Goal: Book appointment/travel/reservation

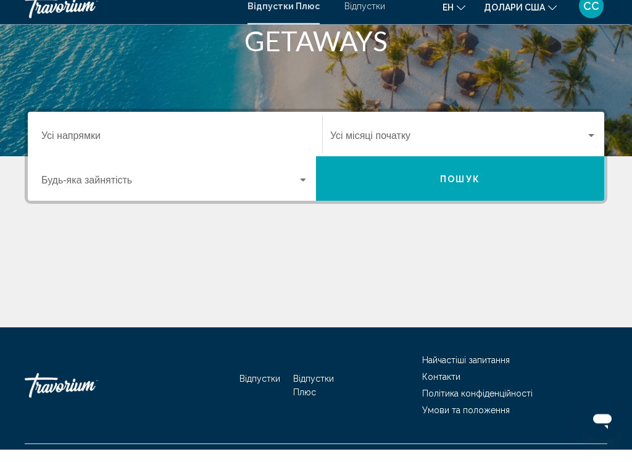
scroll to position [202, 0]
click at [288, 189] on span "Віджет пошуку" at bounding box center [169, 194] width 256 height 11
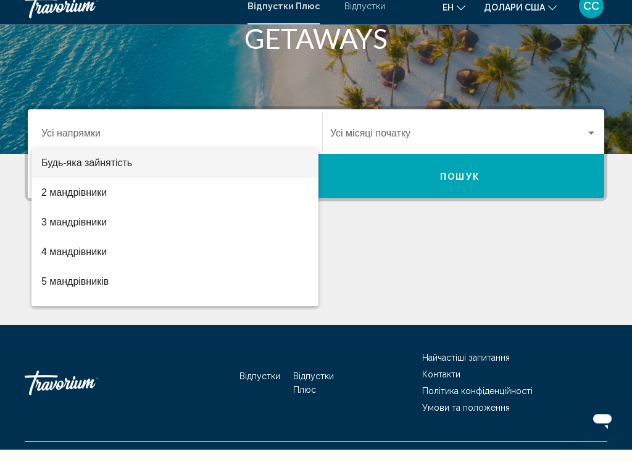
scroll to position [231, 0]
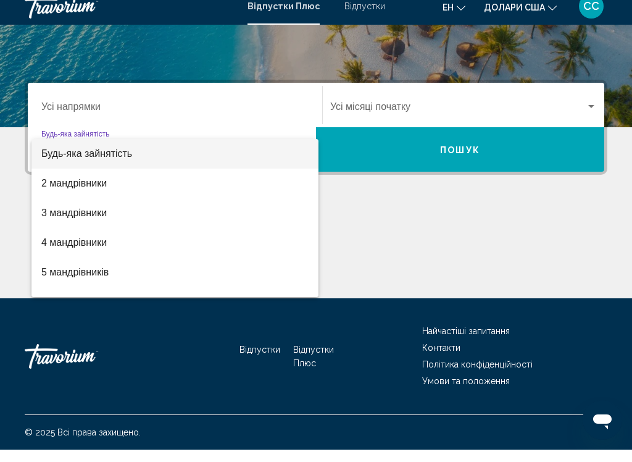
click at [256, 99] on div at bounding box center [316, 231] width 632 height 462
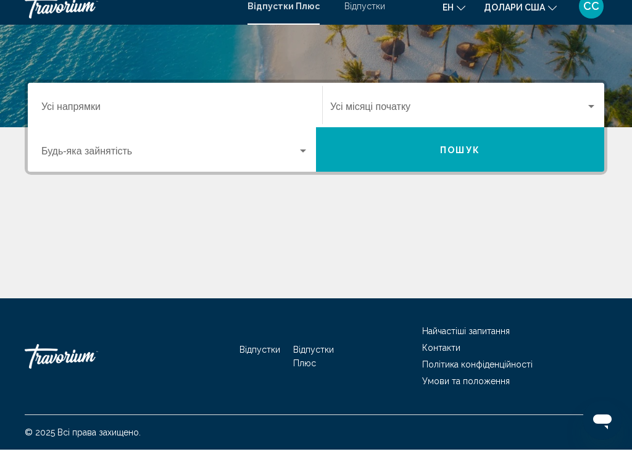
click at [101, 116] on input "Пункт призначення Усі напрямки" at bounding box center [174, 121] width 267 height 11
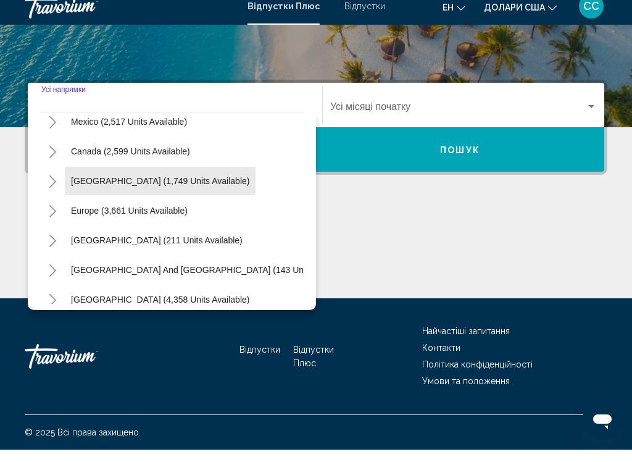
scroll to position [71, 0]
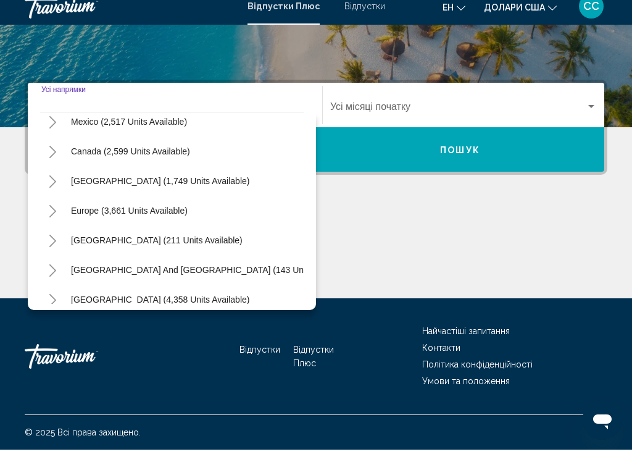
click at [46, 210] on button "Toggle Europe (3,661 units available)" at bounding box center [52, 222] width 25 height 25
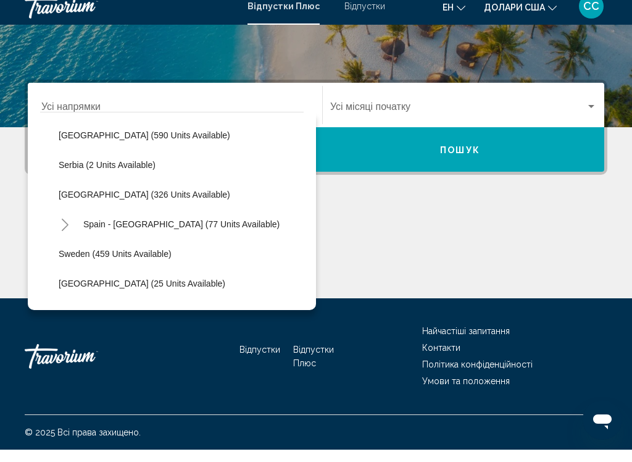
scroll to position [452, 0]
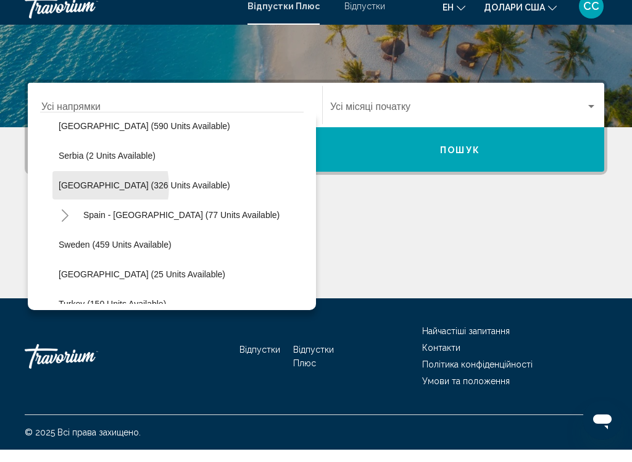
click at [87, 193] on span "[GEOGRAPHIC_DATA] (326 units available)" at bounding box center [145, 198] width 172 height 10
type input "**********"
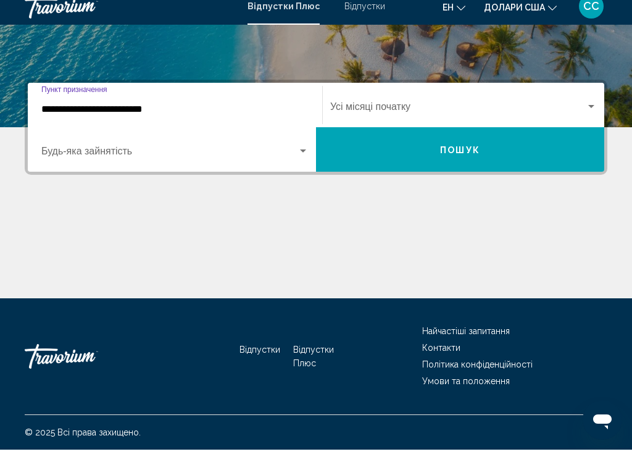
click at [436, 116] on span "Віджет пошуку" at bounding box center [458, 121] width 256 height 11
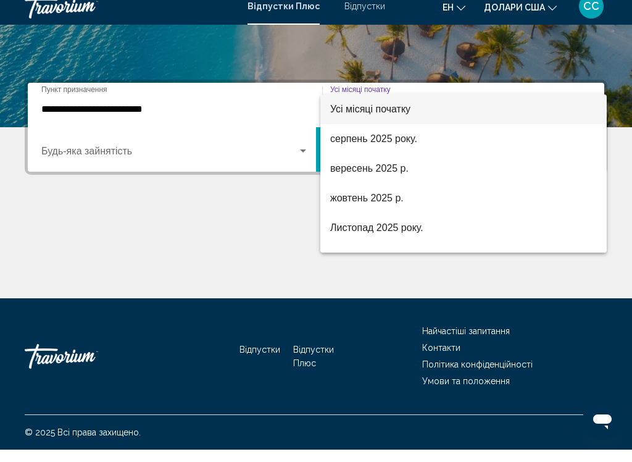
scroll to position [0, 0]
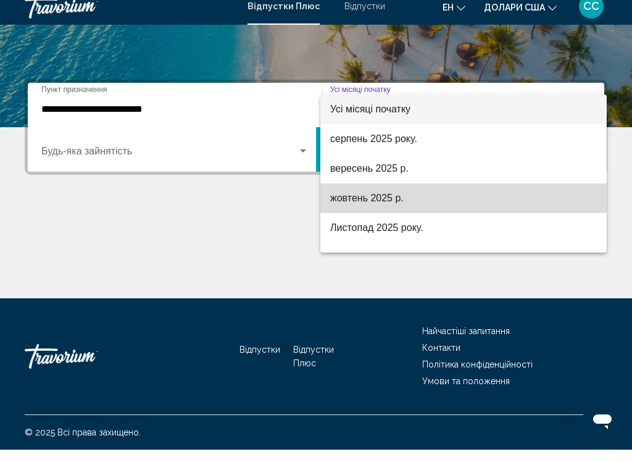
click at [390, 205] on font "жовтень 2025 р." at bounding box center [366, 210] width 73 height 10
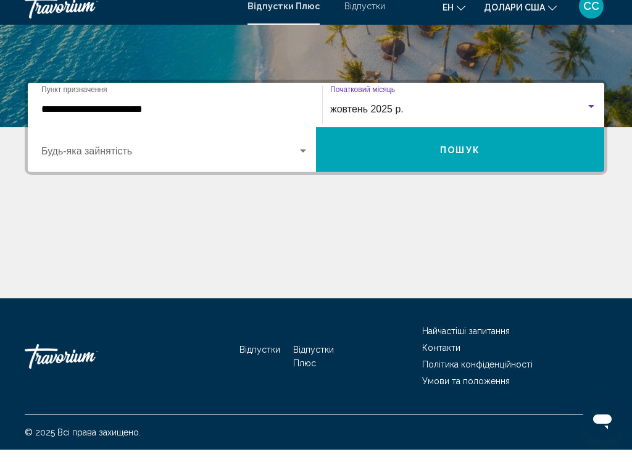
click at [486, 148] on button "Пошук" at bounding box center [460, 161] width 288 height 44
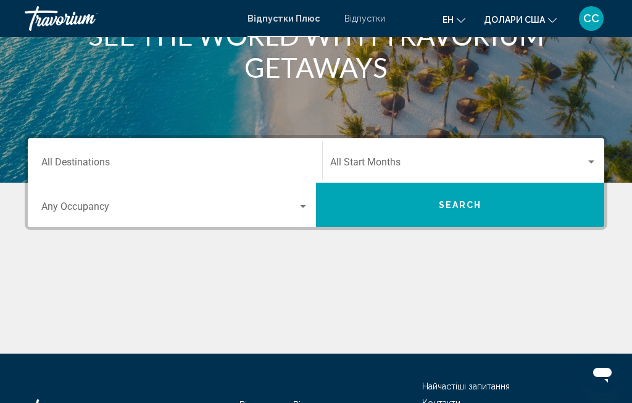
click at [291, 207] on span "Search widget" at bounding box center [169, 209] width 256 height 11
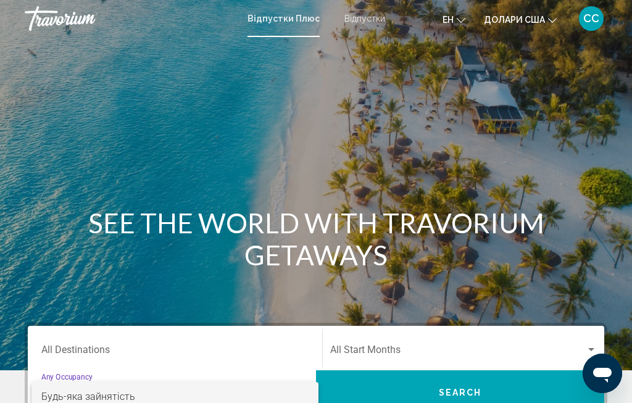
click at [364, 23] on div at bounding box center [316, 201] width 632 height 403
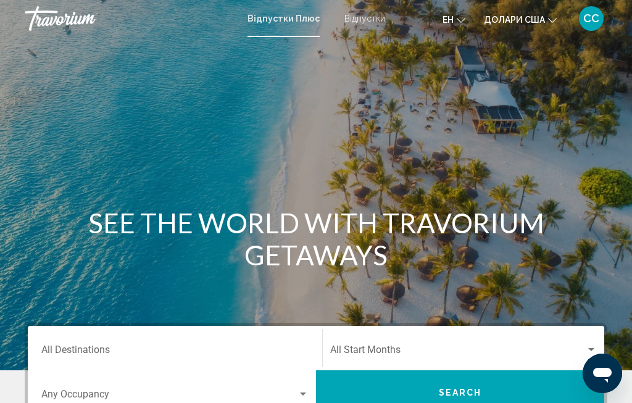
click at [360, 17] on font "Відпустки" at bounding box center [364, 19] width 41 height 10
